Goal: Browse casually

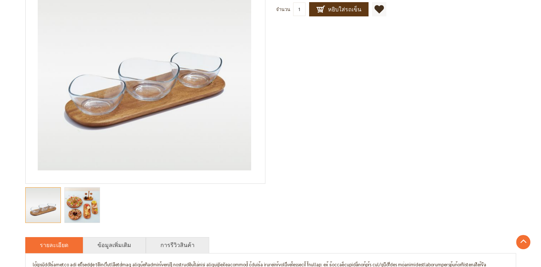
scroll to position [249, 0]
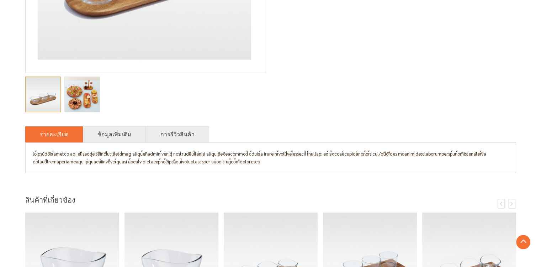
click at [77, 101] on img "Savory ถาดเสิร์ฟ พร้อมถ้วยแก้ว 3 ชิ้น" at bounding box center [82, 94] width 41 height 35
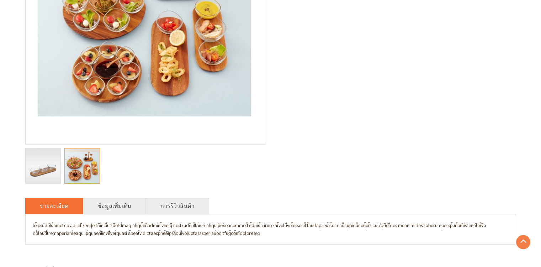
scroll to position [178, 0]
click at [85, 160] on div at bounding box center [82, 166] width 36 height 36
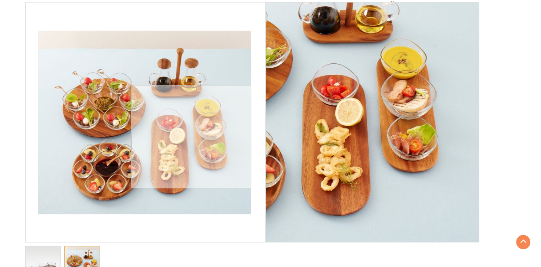
scroll to position [71, 0]
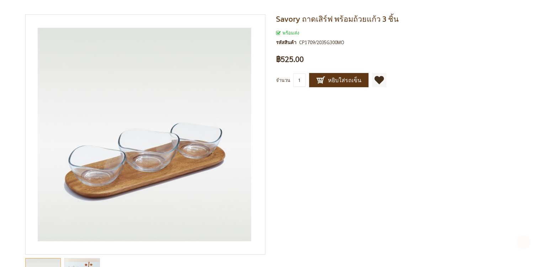
scroll to position [161, 0]
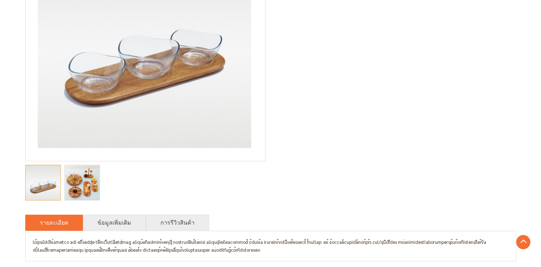
click at [83, 180] on img "Savory ถาดเสิร์ฟ พร้อมถ้วยแก้ว 3 ชิ้น" at bounding box center [82, 182] width 41 height 35
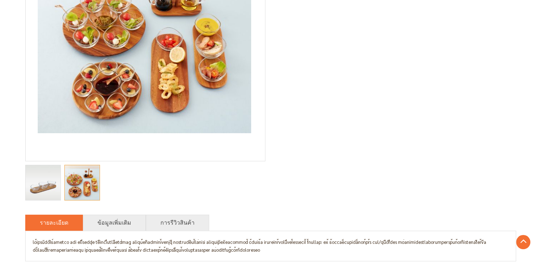
click at [50, 187] on img "Savory ถาดเสิร์ฟ พร้อมถ้วยแก้ว 3 ชิ้น" at bounding box center [43, 182] width 35 height 35
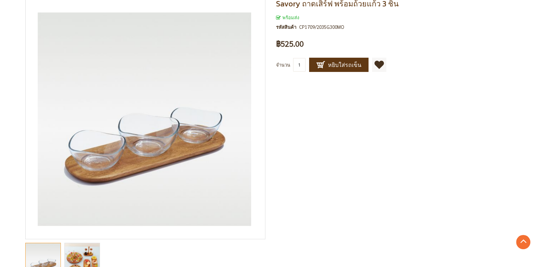
scroll to position [44, 0]
